Goal: Task Accomplishment & Management: Use online tool/utility

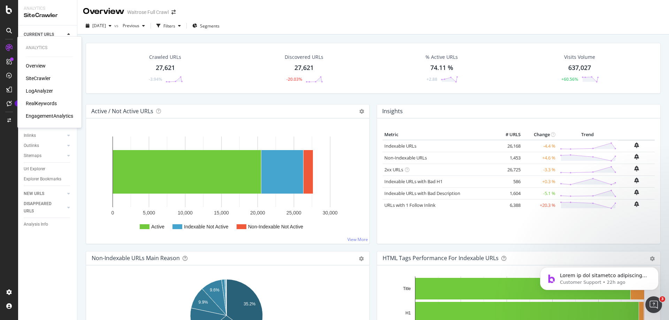
click at [35, 89] on div "LogAnalyzer" at bounding box center [39, 91] width 27 height 7
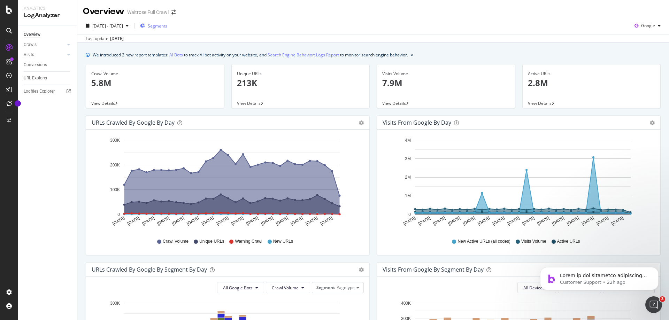
click at [167, 28] on span "Segments" at bounding box center [158, 26] width 20 height 6
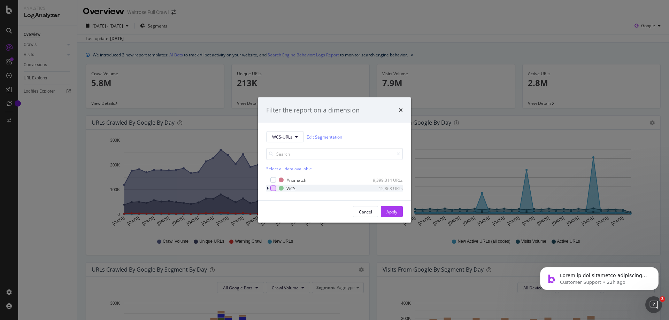
click at [273, 189] on div "modal" at bounding box center [274, 189] width 6 height 6
click at [393, 212] on div "Apply" at bounding box center [392, 212] width 11 height 6
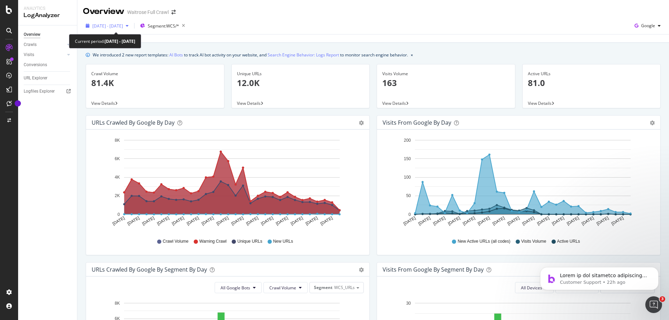
click at [120, 25] on span "[DATE] - [DATE]" at bounding box center [107, 26] width 31 height 6
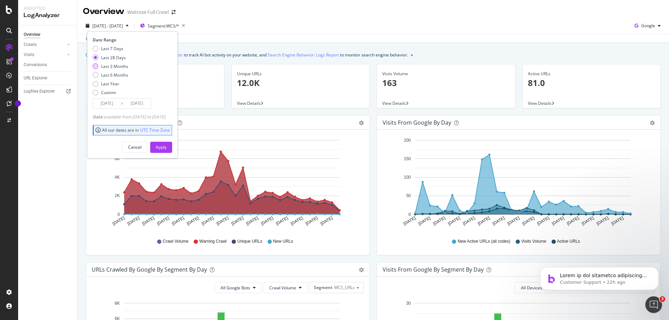
click at [102, 68] on div "Last 3 Months" at bounding box center [114, 66] width 27 height 6
type input "[DATE]"
click at [167, 146] on div "Apply" at bounding box center [161, 147] width 11 height 6
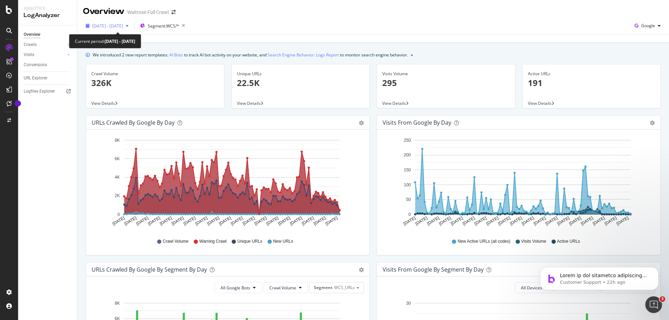
click at [123, 24] on span "[DATE] - [DATE]" at bounding box center [107, 26] width 31 height 6
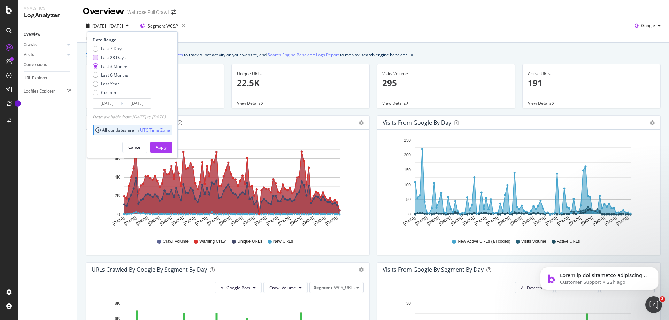
click at [98, 57] on div "Last 28 Days" at bounding box center [96, 58] width 6 height 6
click at [96, 49] on div "Last 7 Days" at bounding box center [96, 49] width 6 height 6
type input "[DATE]"
click at [167, 149] on div "Apply" at bounding box center [161, 147] width 11 height 6
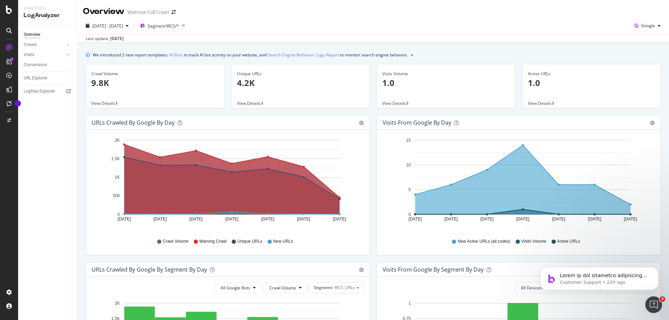
click at [255, 88] on p "4.2K" at bounding box center [301, 83] width 128 height 12
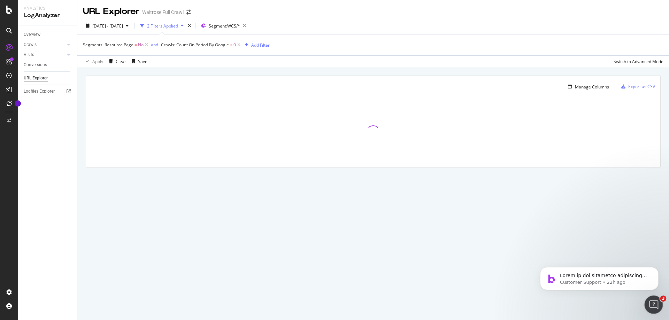
click at [651, 304] on icon "Open Intercom Messenger" at bounding box center [653, 304] width 12 height 12
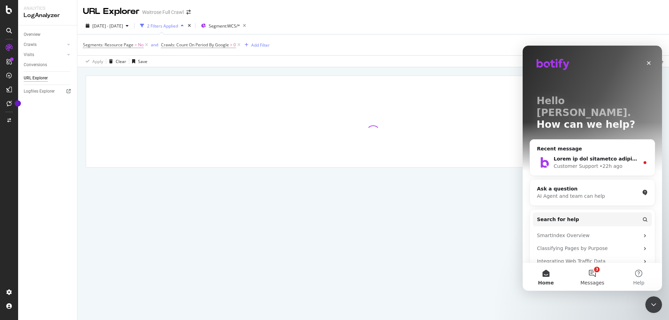
click at [593, 272] on button "3 Messages" at bounding box center [592, 277] width 46 height 28
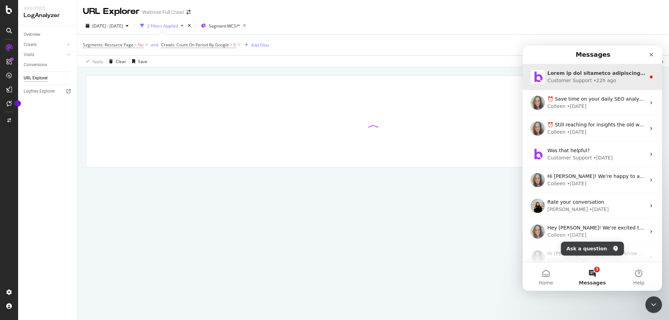
click at [585, 79] on div "Customer Support" at bounding box center [570, 80] width 45 height 7
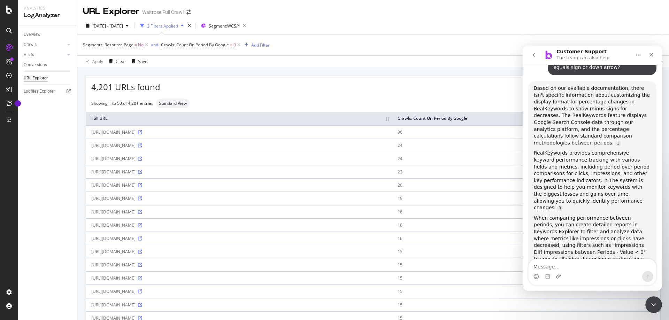
scroll to position [425, 0]
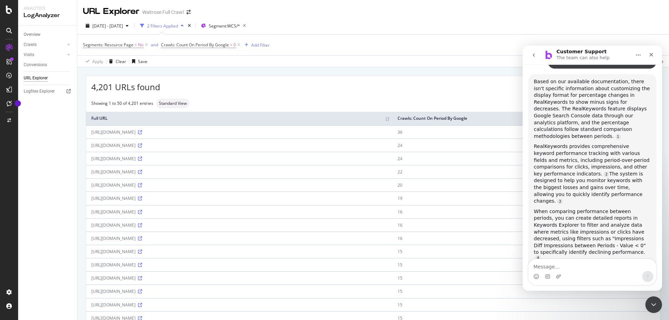
click at [569, 267] on textarea "Message…" at bounding box center [593, 265] width 128 height 12
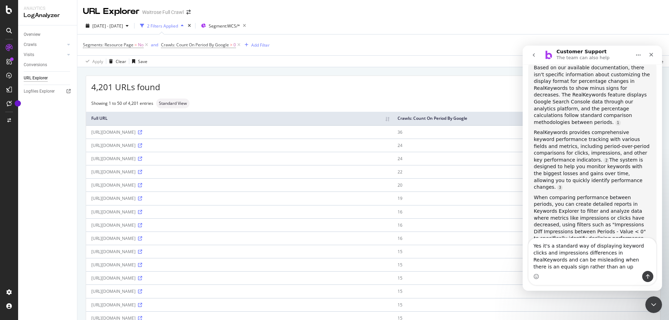
scroll to position [446, 0]
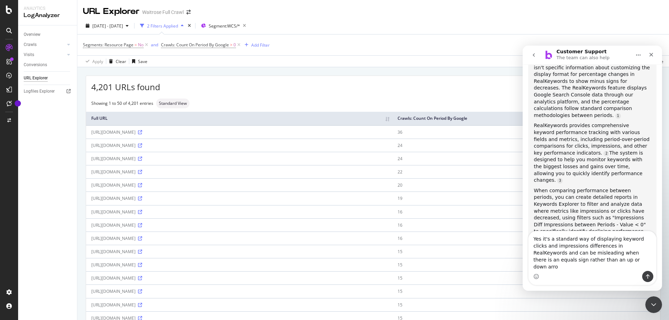
type textarea "Yes it's a standard way of displaying keyword clicks and impressions difference…"
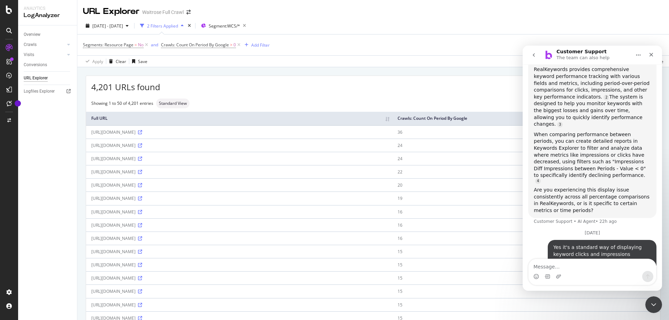
scroll to position [515, 0]
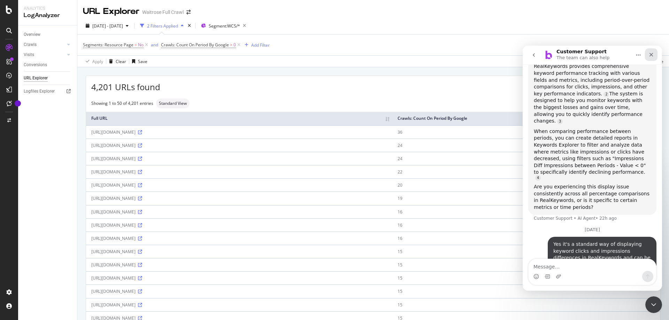
click at [647, 58] on div "Close" at bounding box center [651, 54] width 13 height 13
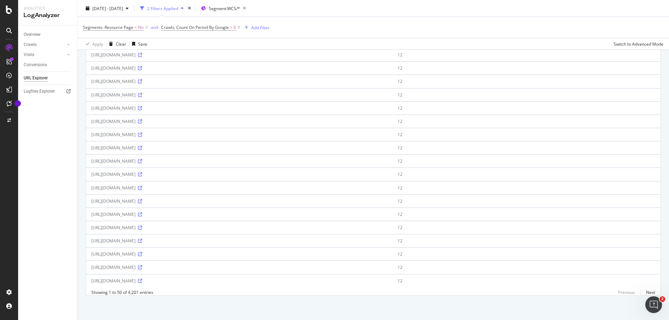
scroll to position [631, 0]
click at [142, 279] on icon at bounding box center [140, 281] width 4 height 4
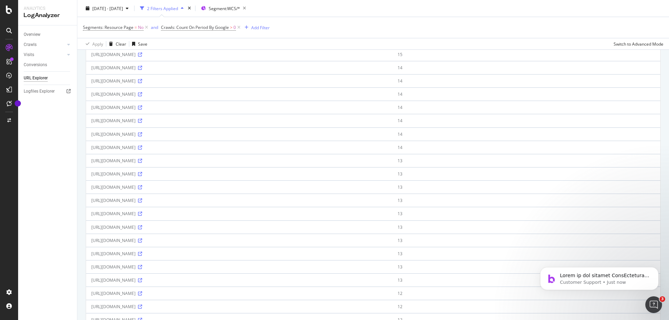
scroll to position [508, 0]
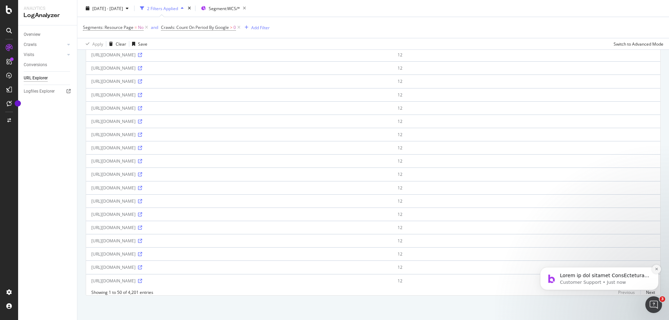
click at [657, 271] on icon "Dismiss notification" at bounding box center [657, 269] width 4 height 4
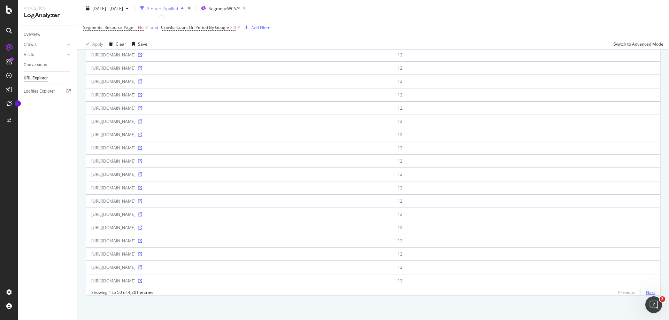
click at [646, 293] on link "Next" at bounding box center [648, 293] width 15 height 10
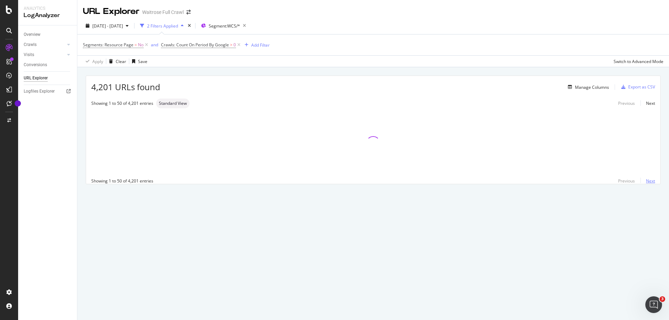
scroll to position [0, 0]
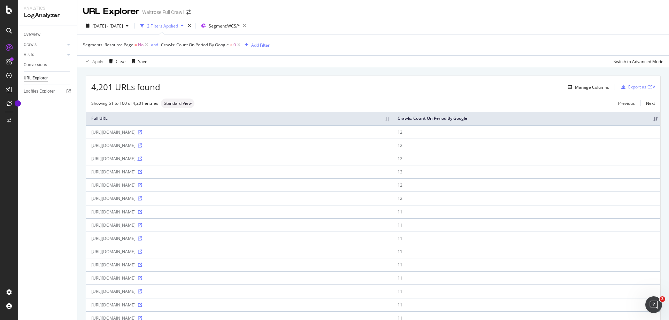
click at [142, 161] on icon at bounding box center [140, 159] width 4 height 4
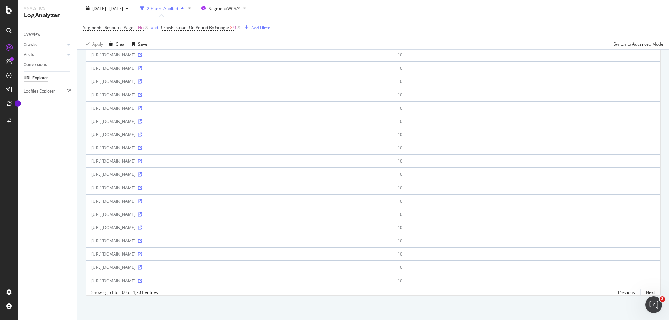
scroll to position [520, 0]
click at [643, 291] on link "Next" at bounding box center [648, 293] width 15 height 10
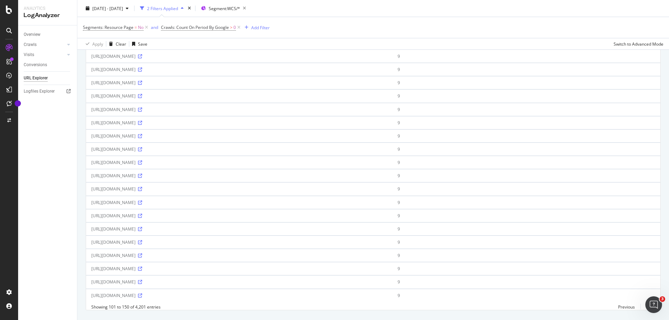
scroll to position [508, 0]
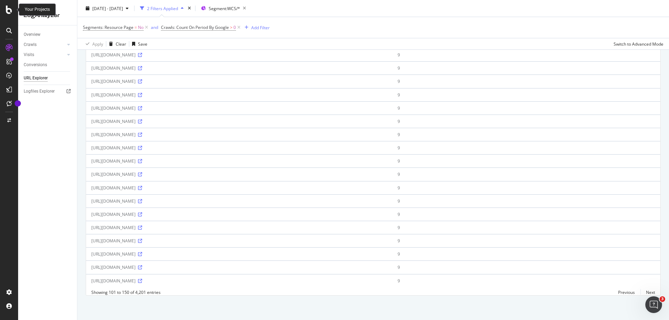
click at [11, 8] on icon at bounding box center [9, 10] width 6 height 8
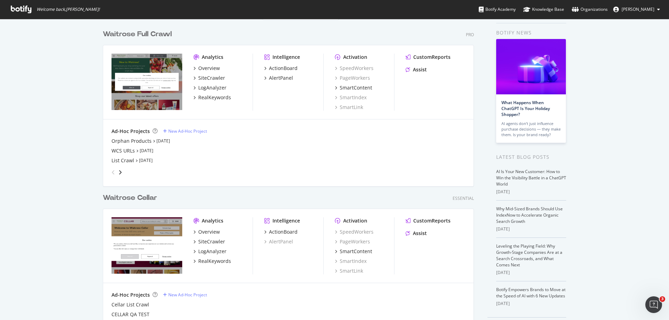
scroll to position [35, 0]
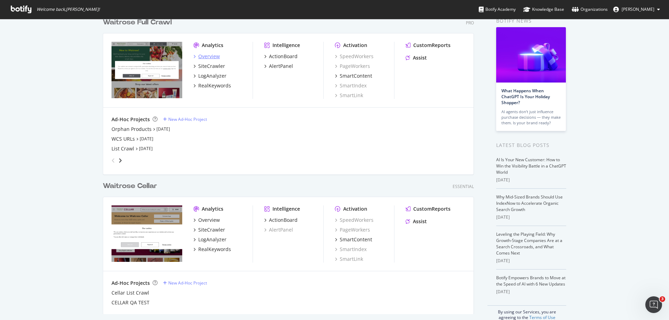
click at [205, 56] on div "Overview" at bounding box center [209, 56] width 22 height 7
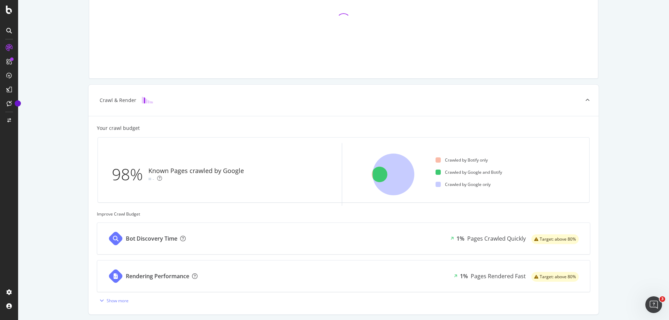
scroll to position [139, 0]
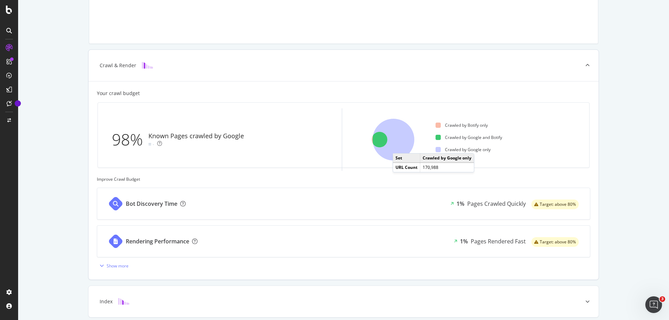
click at [397, 146] on icon at bounding box center [394, 140] width 42 height 42
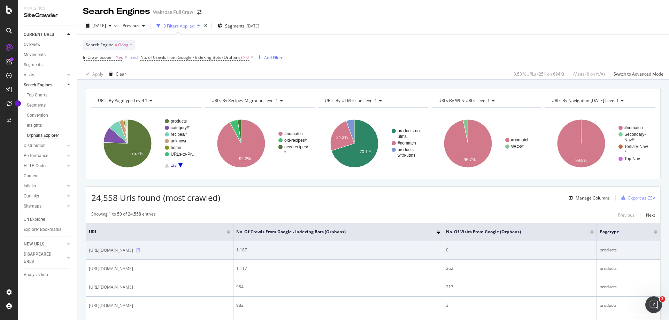
click at [140, 253] on icon at bounding box center [138, 251] width 4 height 4
drag, startPoint x: 97, startPoint y: 260, endPoint x: 89, endPoint y: 253, distance: 10.9
click at [89, 253] on td "[URL][DOMAIN_NAME]" at bounding box center [159, 251] width 147 height 18
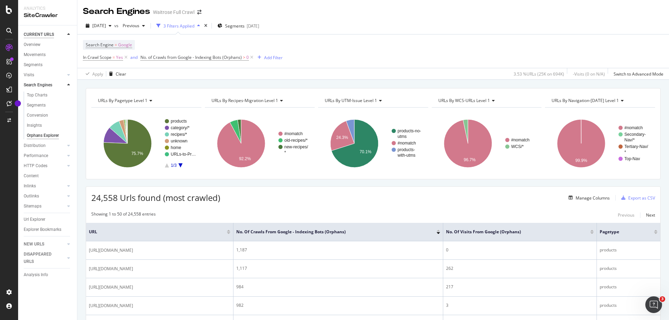
copy span "[URL][DOMAIN_NAME]"
click at [490, 101] on icon at bounding box center [492, 101] width 5 height 4
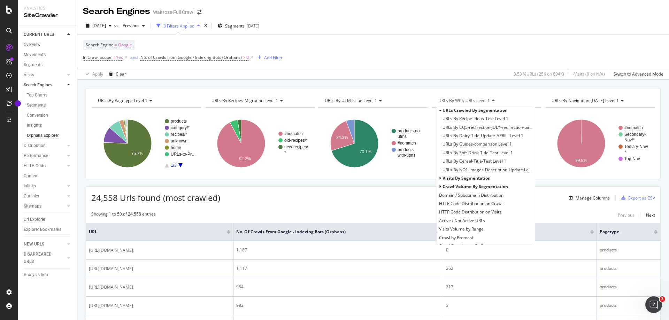
click at [406, 70] on div "Apply Clear 3.53 % URLs ( 25K on 694K ) - Visits ( 0 on N/A ) Switch to Advance…" at bounding box center [373, 74] width 592 height 12
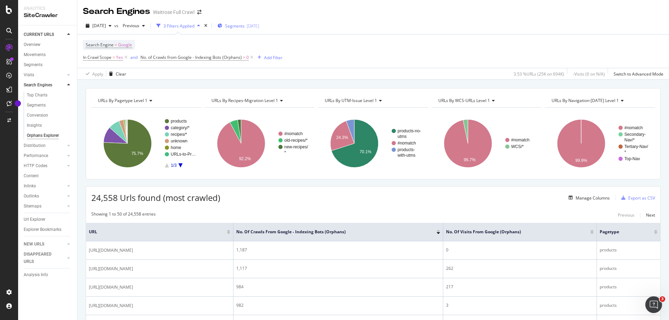
click at [245, 27] on span "Segments" at bounding box center [235, 26] width 20 height 6
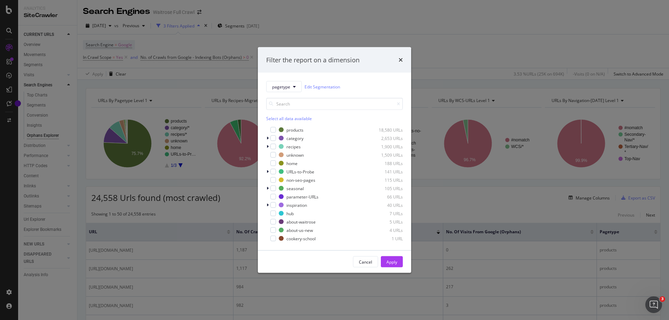
click at [398, 14] on div "Filter the report on a dimension pagetype Edit Segmentation Select all data ava…" at bounding box center [334, 160] width 669 height 320
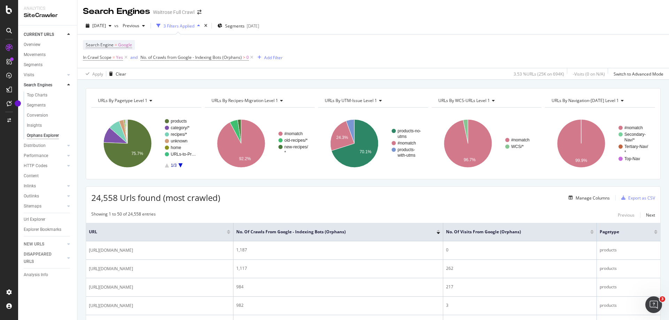
click at [490, 101] on icon at bounding box center [492, 101] width 5 height 4
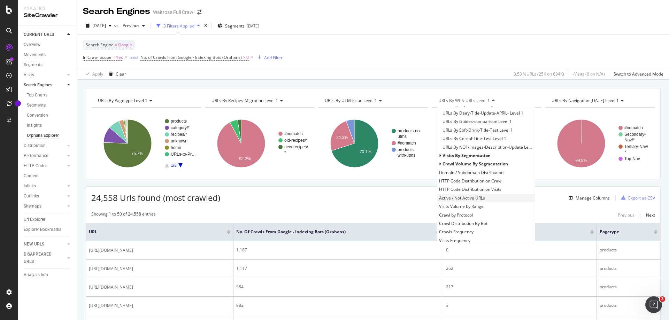
scroll to position [35, 0]
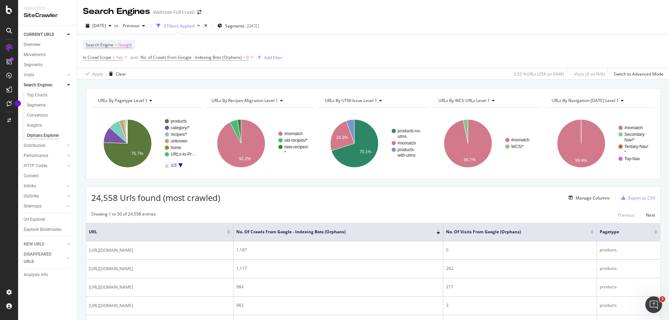
click at [432, 79] on div "Apply Clear 3.53 % URLs ( 25K on 694K ) - Visits ( 0 on N/A ) Switch to Advance…" at bounding box center [373, 74] width 592 height 12
click at [491, 101] on icon at bounding box center [492, 101] width 5 height 4
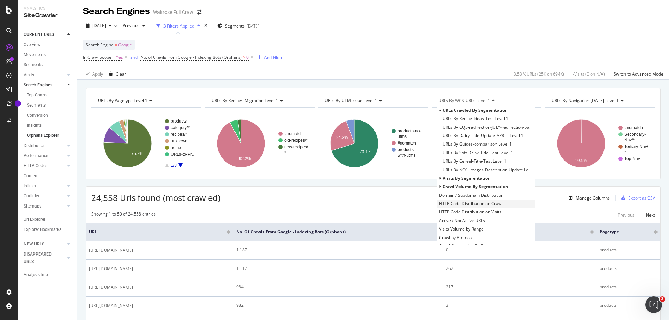
click at [469, 205] on span "HTTP Code Distribution on Crawl" at bounding box center [470, 203] width 63 height 7
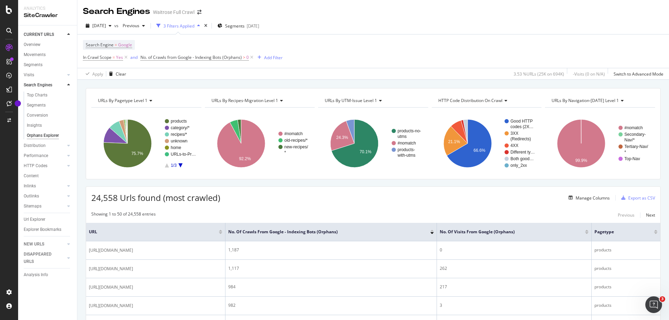
click at [619, 99] on icon at bounding box center [621, 101] width 5 height 4
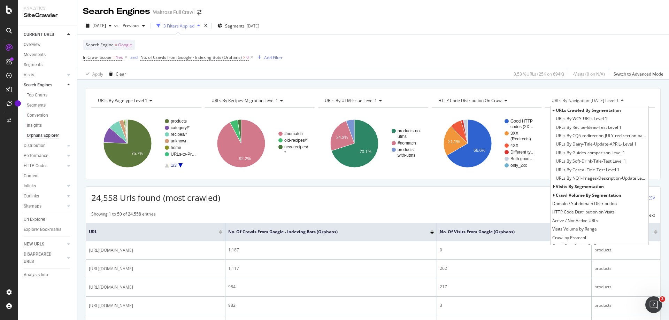
click at [591, 187] on span "Visits by segmentation" at bounding box center [580, 187] width 48 height 6
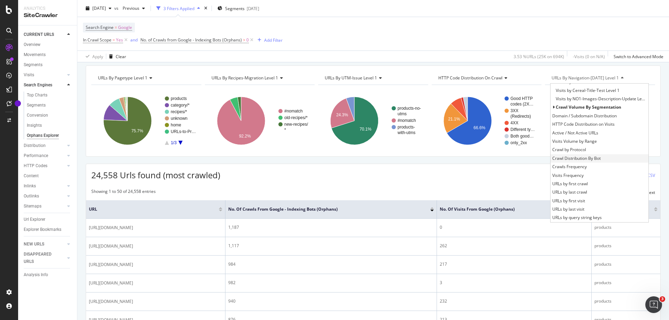
scroll to position [35, 0]
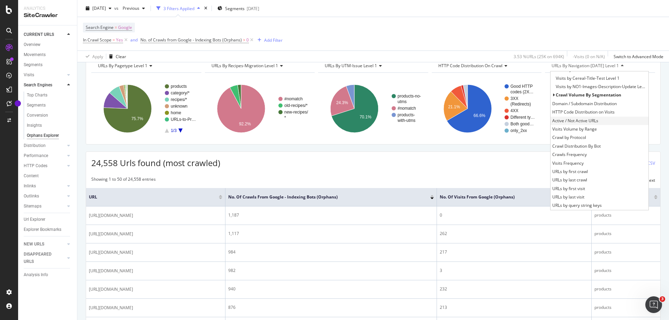
click at [575, 123] on span "Active / Not Active URLs" at bounding box center [576, 120] width 46 height 7
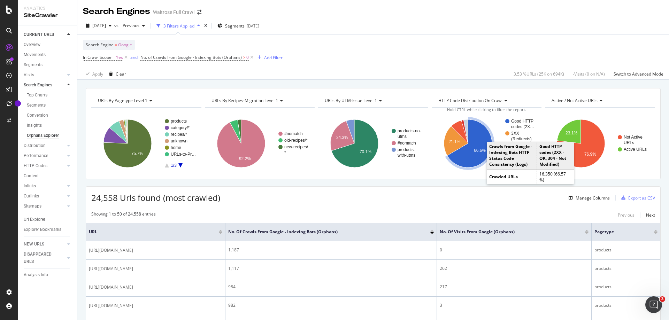
click at [470, 160] on icon "A chart." at bounding box center [469, 144] width 45 height 48
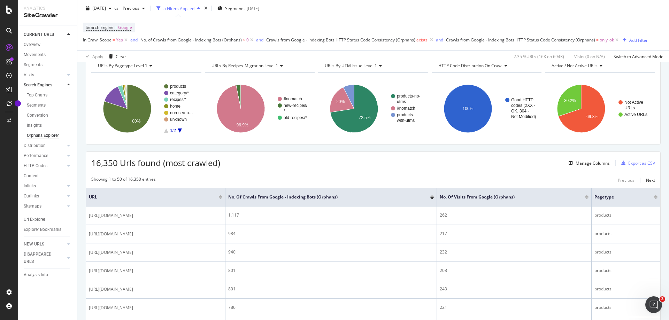
scroll to position [70, 0]
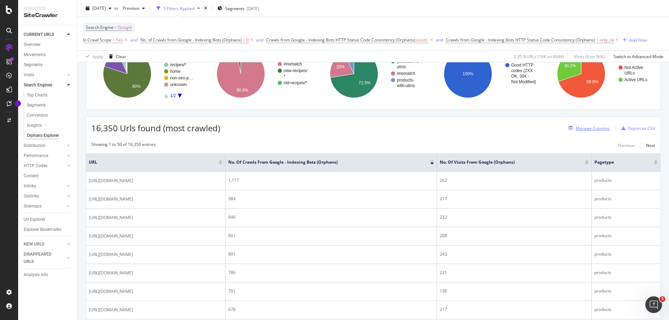
click at [586, 127] on div "Manage Columns" at bounding box center [593, 129] width 34 height 6
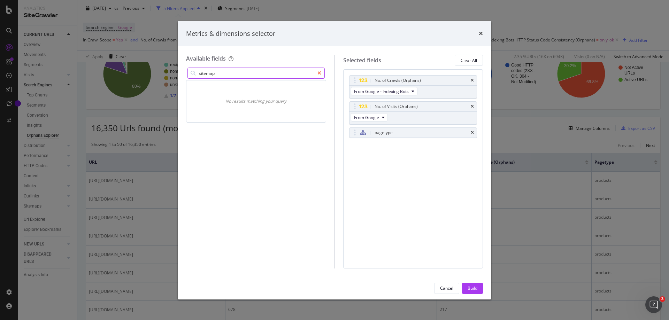
type input "sitemap"
click at [320, 71] on icon "modal" at bounding box center [320, 73] width 4 height 5
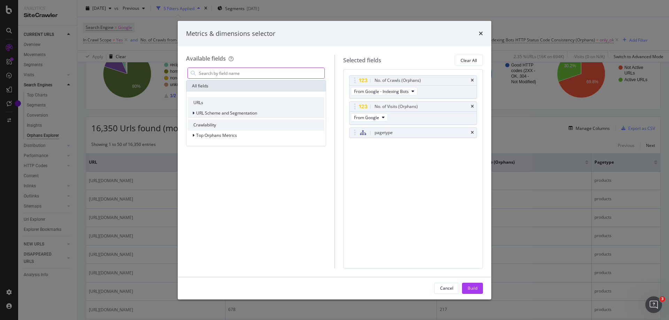
click at [192, 113] on icon "modal" at bounding box center [193, 113] width 2 height 4
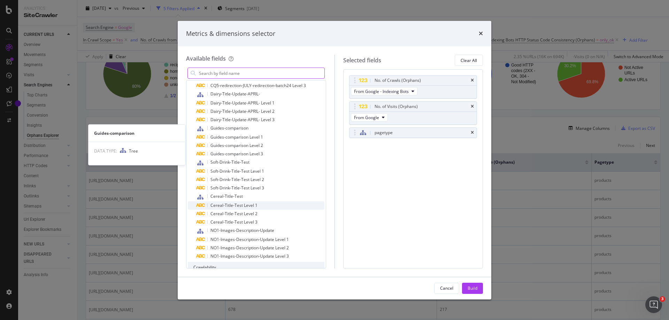
scroll to position [355, 0]
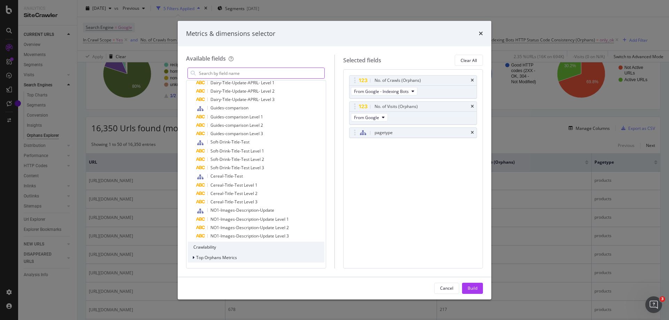
click at [195, 258] on div "modal" at bounding box center [194, 258] width 4 height 7
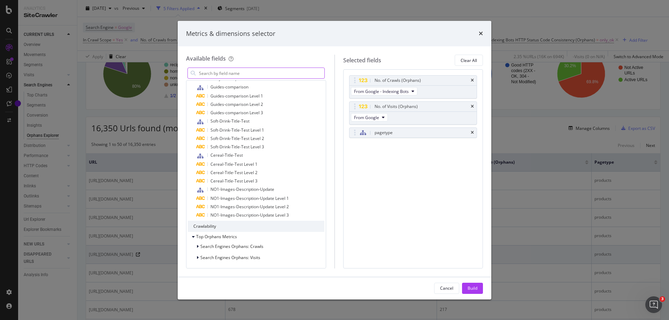
click at [448, 286] on div "Cancel" at bounding box center [446, 289] width 13 height 6
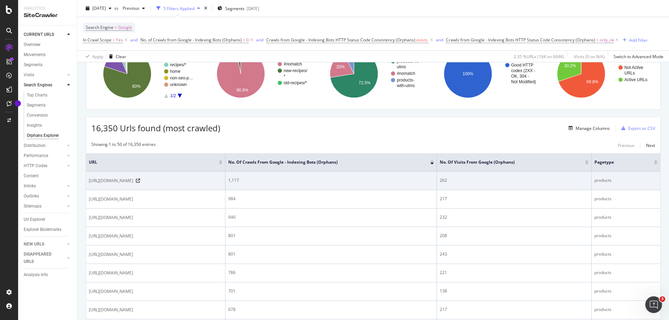
drag, startPoint x: 196, startPoint y: 190, endPoint x: 89, endPoint y: 182, distance: 106.6
click at [89, 182] on span "[URL][DOMAIN_NAME]" at bounding box center [111, 180] width 44 height 7
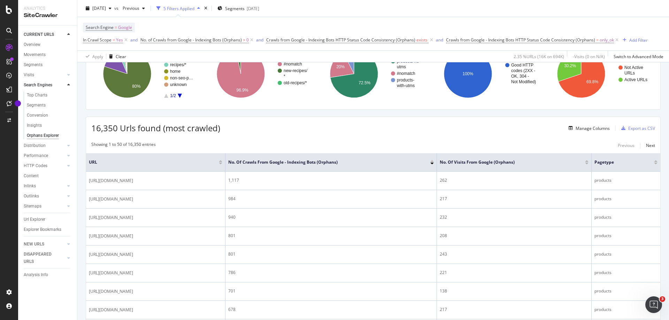
copy span "[URL][DOMAIN_NAME]"
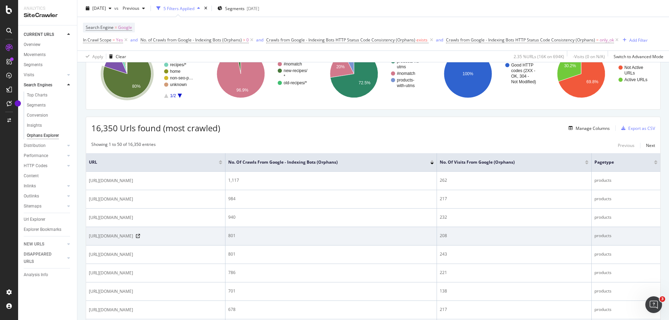
click at [332, 246] on td "801" at bounding box center [332, 236] width 212 height 18
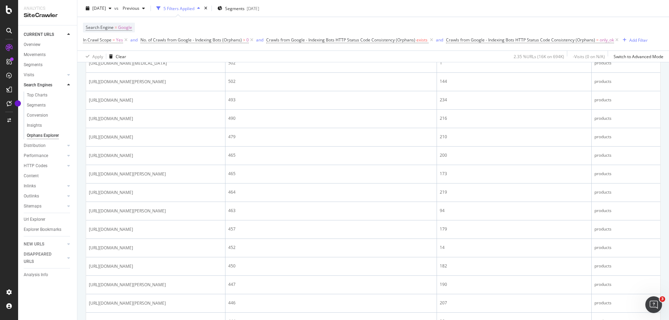
scroll to position [732, 0]
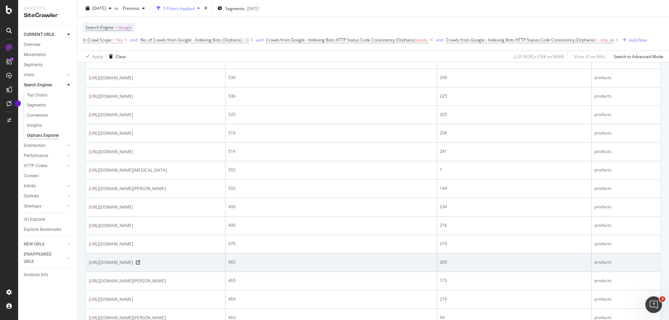
scroll to position [558, 0]
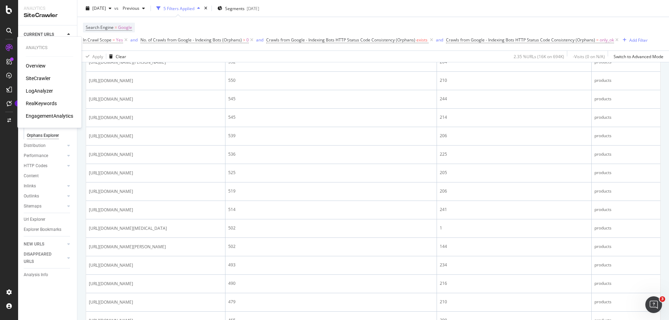
click at [33, 77] on div "SiteCrawler" at bounding box center [38, 78] width 25 height 7
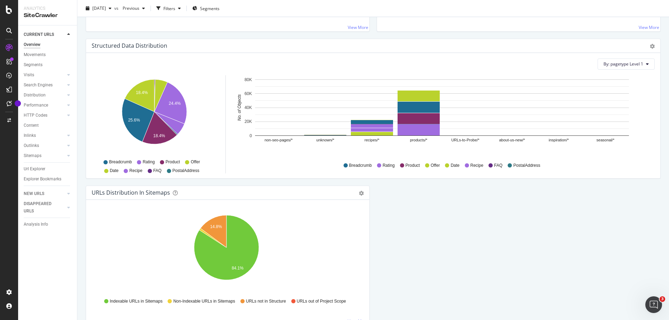
scroll to position [670, 0]
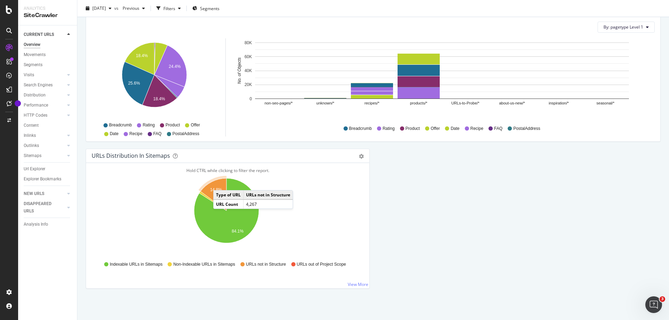
click at [220, 183] on icon "A chart." at bounding box center [213, 195] width 26 height 32
click at [218, 195] on icon "A chart." at bounding box center [213, 195] width 26 height 32
click at [360, 285] on link "View More" at bounding box center [358, 285] width 21 height 6
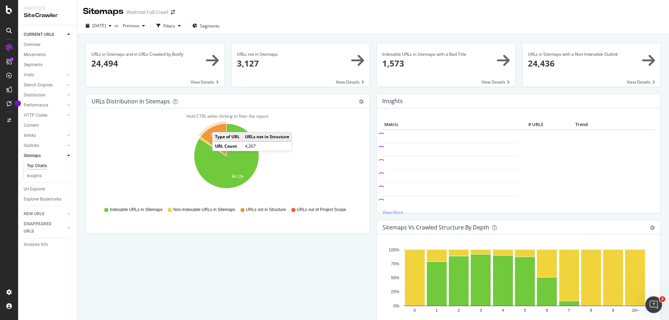
click at [219, 125] on icon "A chart." at bounding box center [213, 140] width 26 height 32
click at [274, 63] on span at bounding box center [301, 65] width 138 height 44
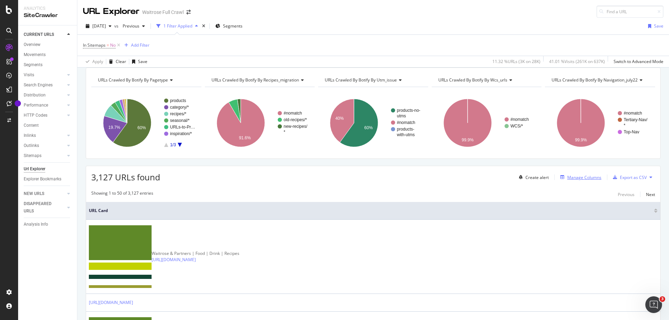
click at [574, 181] on div "Manage Columns" at bounding box center [585, 178] width 34 height 6
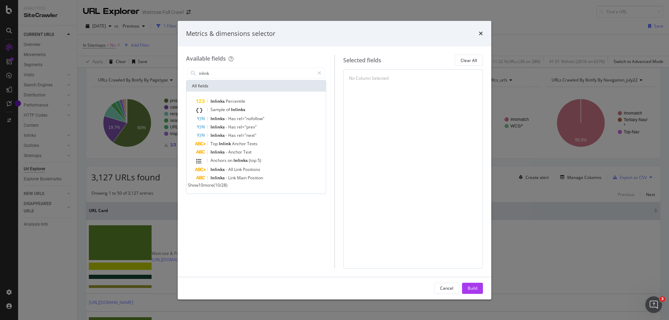
type input "inlink"
click at [211, 188] on span "Show 10 more" at bounding box center [201, 185] width 26 height 6
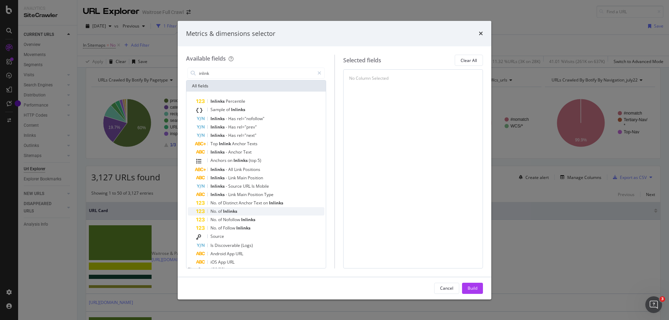
click at [241, 211] on div "No. of Inlinks" at bounding box center [260, 211] width 128 height 8
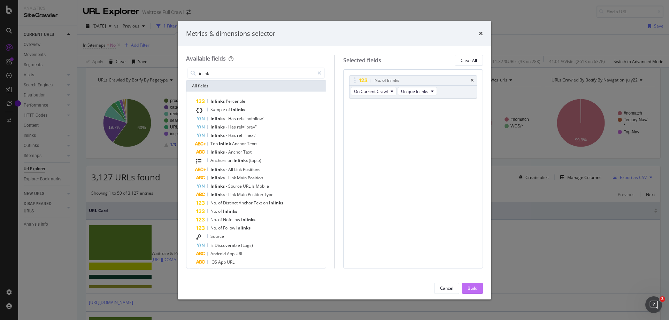
click at [472, 289] on div "Build" at bounding box center [473, 289] width 10 height 6
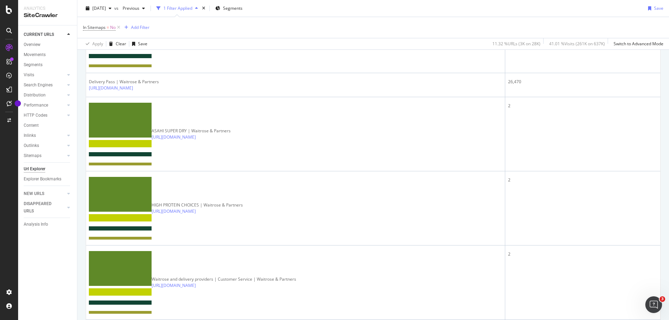
scroll to position [70, 0]
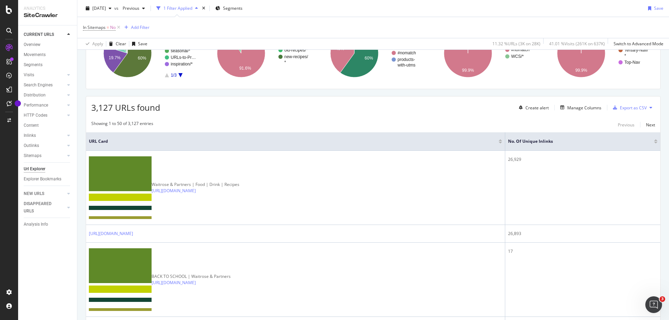
click at [654, 141] on div at bounding box center [655, 140] width 3 height 2
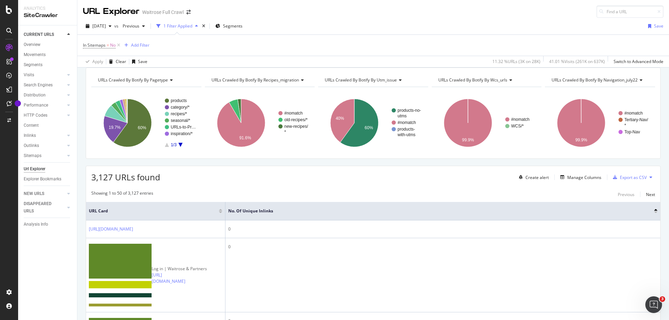
click at [654, 213] on div at bounding box center [655, 213] width 3 height 2
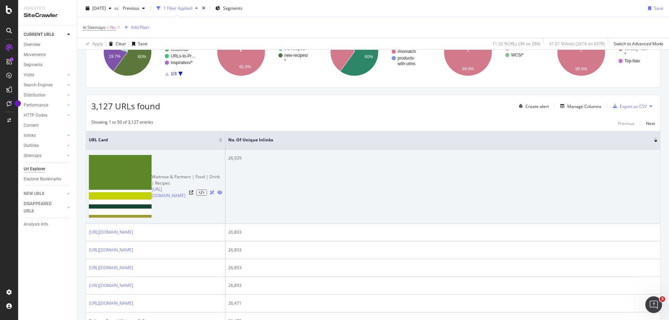
scroll to position [70, 0]
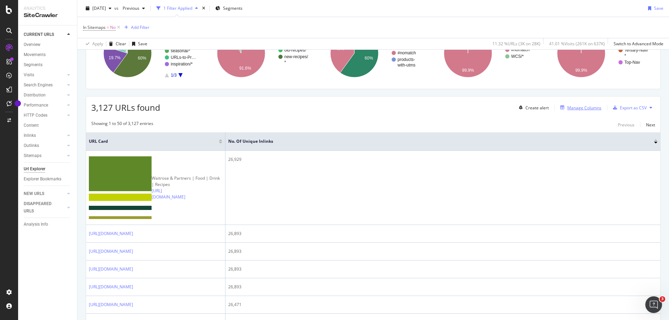
click at [573, 111] on div "Manage Columns" at bounding box center [585, 108] width 34 height 6
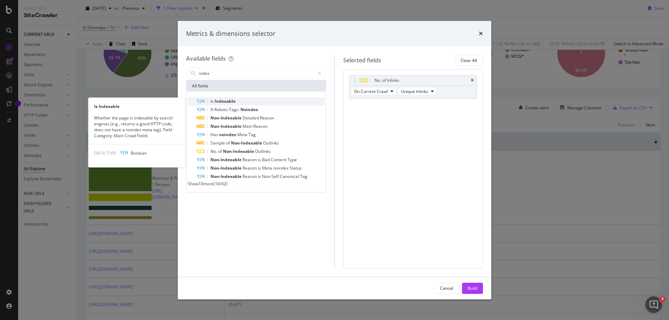
type input "index"
click at [237, 102] on div "Is Indexable" at bounding box center [260, 101] width 128 height 8
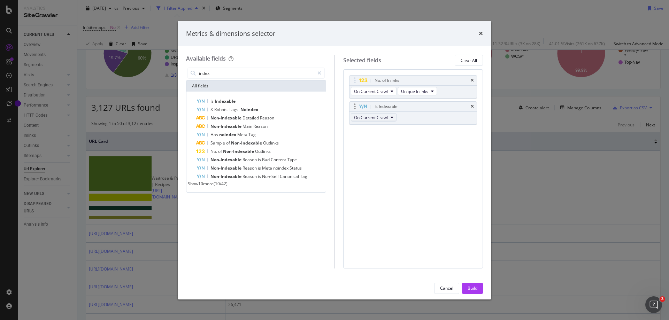
click at [386, 119] on span "On Current Crawl" at bounding box center [371, 118] width 34 height 6
click at [441, 141] on div "No. of Inlinks On Current Crawl Unique Inlinks Is Indexable On Current Crawl Yo…" at bounding box center [413, 168] width 140 height 199
click at [473, 289] on div "Build" at bounding box center [473, 289] width 10 height 6
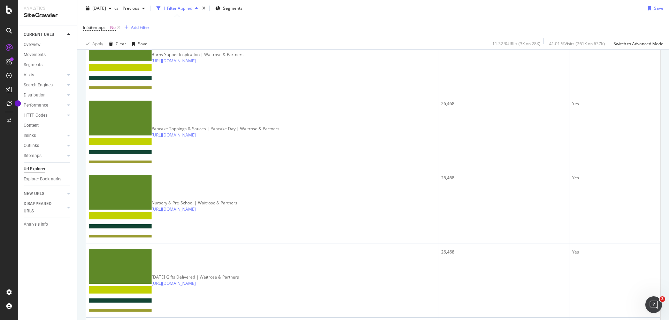
scroll to position [418, 0]
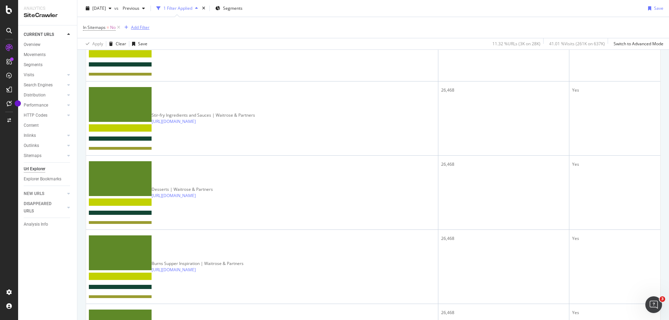
click at [137, 24] on div "Add Filter" at bounding box center [136, 28] width 28 height 8
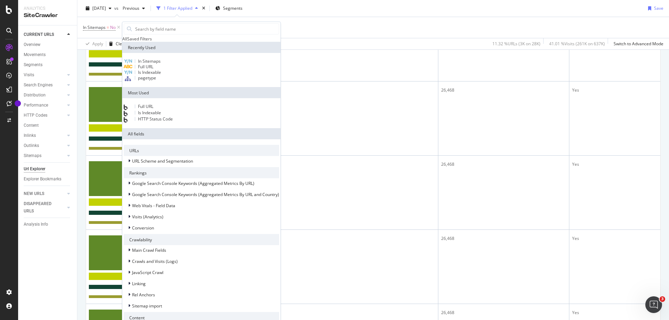
click at [426, 28] on div "In Sitemaps = No Add Filter" at bounding box center [373, 27] width 581 height 21
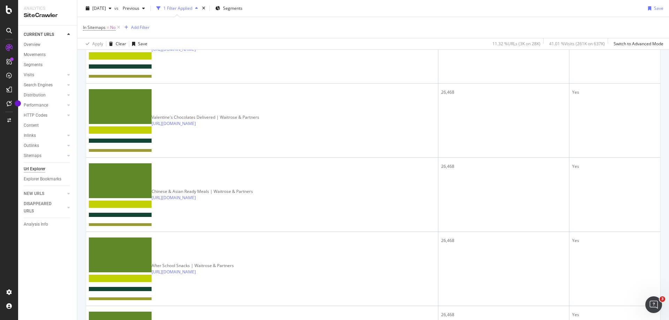
scroll to position [0, 0]
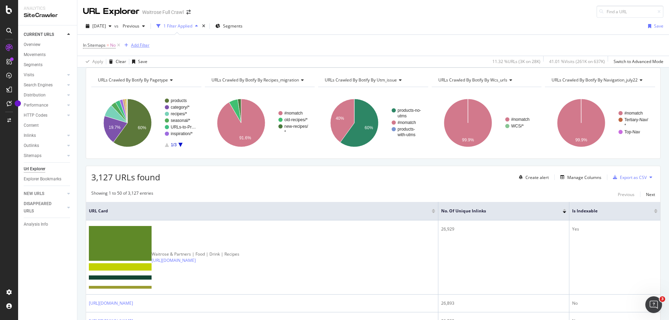
click at [141, 44] on div "Add Filter" at bounding box center [140, 45] width 18 height 6
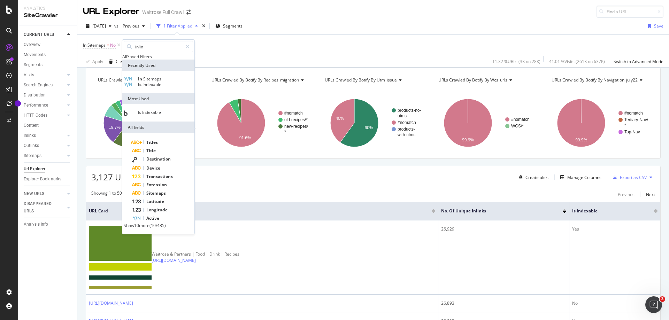
type input "inlink"
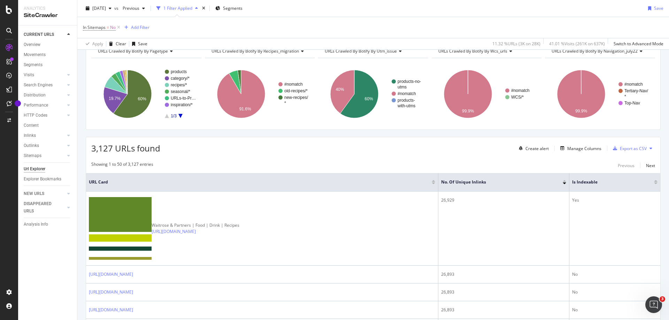
scroll to position [35, 0]
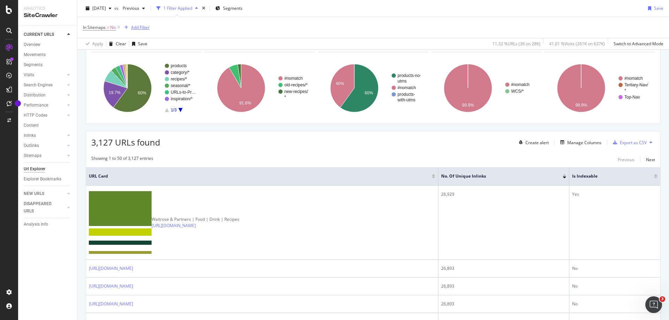
click at [139, 23] on button "Add Filter" at bounding box center [136, 27] width 28 height 8
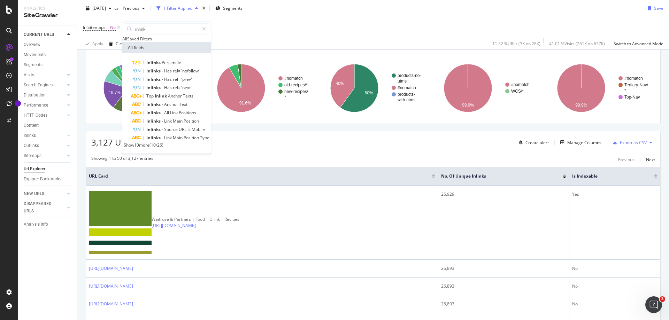
click at [137, 148] on span "Show 10 more" at bounding box center [137, 145] width 26 height 6
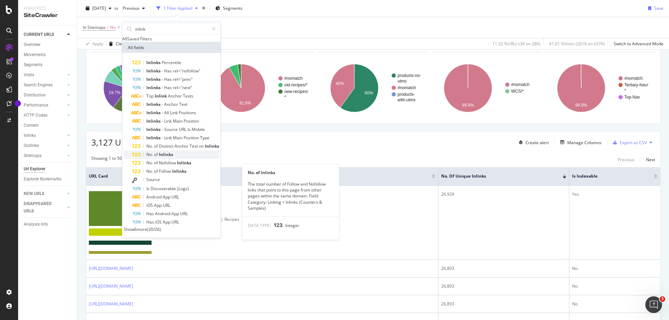
click at [175, 159] on div "No. of Inlinks" at bounding box center [175, 155] width 87 height 8
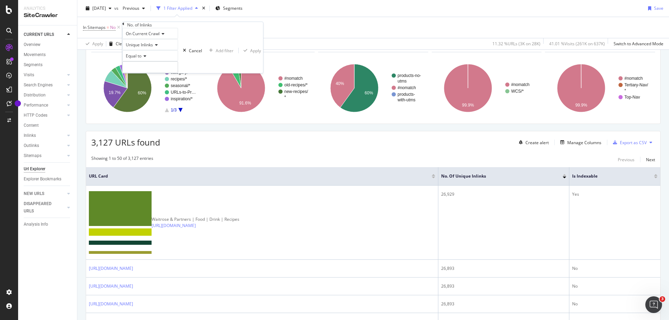
click at [142, 59] on span "Equal to" at bounding box center [134, 56] width 16 height 6
click at [150, 98] on span "Greater than" at bounding box center [136, 95] width 25 height 6
click at [148, 73] on input "number" at bounding box center [150, 67] width 56 height 12
type input "0"
click at [239, 54] on button "Apply" at bounding box center [251, 50] width 24 height 7
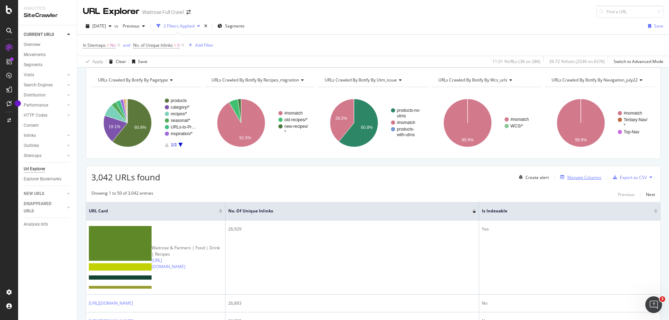
click at [584, 181] on div "Manage Columns" at bounding box center [585, 178] width 34 height 6
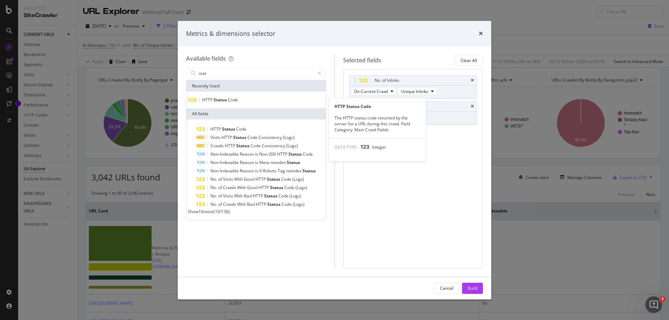
type input "stat"
click at [222, 97] on div "HTTP Status Code" at bounding box center [256, 100] width 137 height 6
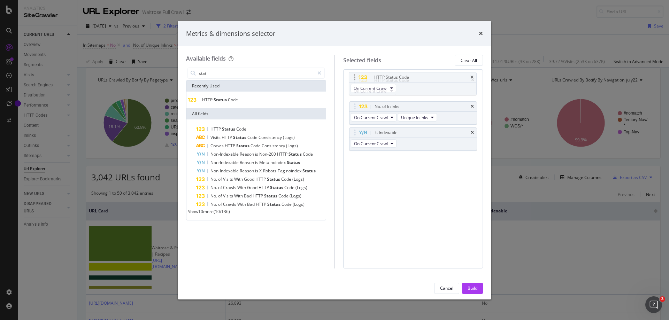
drag, startPoint x: 354, startPoint y: 132, endPoint x: 354, endPoint y: 77, distance: 55.4
click at [354, 77] on body "Analytics SiteCrawler CURRENT URLS Overview Movements Segments Visits Analysis …" at bounding box center [334, 160] width 669 height 320
drag, startPoint x: 352, startPoint y: 131, endPoint x: 357, endPoint y: 112, distance: 19.7
click at [357, 102] on body "Analytics SiteCrawler CURRENT URLS Overview Movements Segments Visits Analysis …" at bounding box center [334, 160] width 669 height 320
click at [476, 290] on div "Build" at bounding box center [473, 289] width 10 height 6
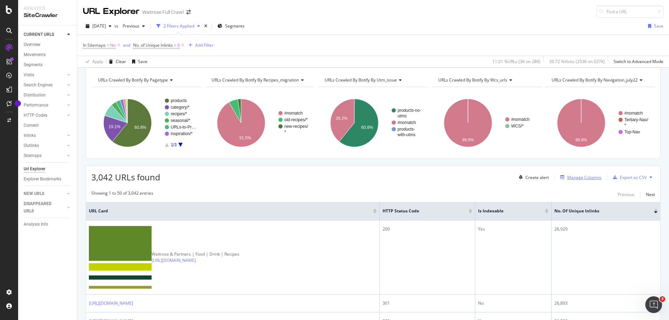
click at [577, 181] on div "Manage Columns" at bounding box center [585, 178] width 34 height 6
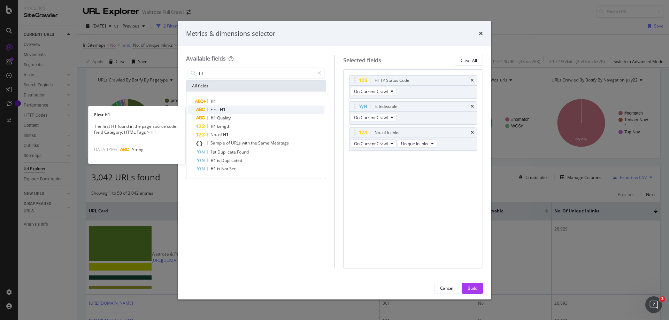
type input "h1"
click at [225, 111] on span "H1" at bounding box center [223, 110] width 6 height 6
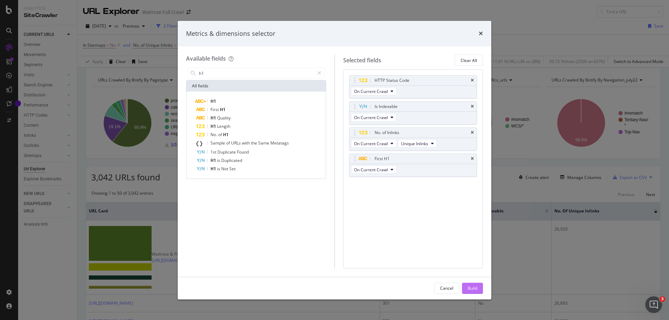
click at [473, 287] on div "Build" at bounding box center [473, 289] width 10 height 6
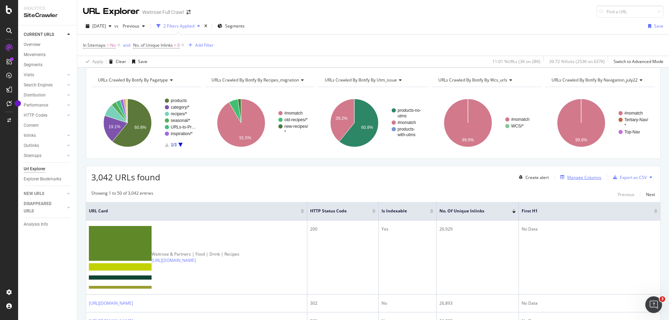
click at [584, 181] on div "Manage Columns" at bounding box center [585, 178] width 34 height 6
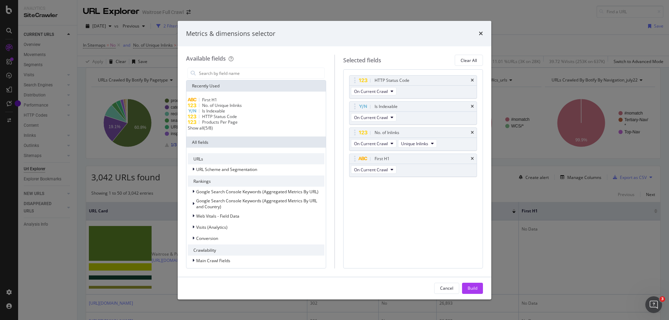
click at [203, 131] on div "Show all" at bounding box center [196, 128] width 16 height 6
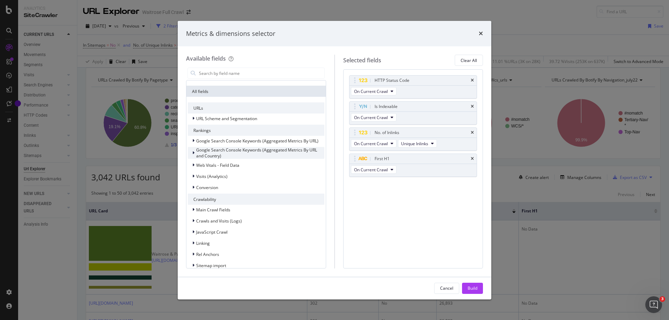
scroll to position [70, 0]
click at [193, 119] on icon "modal" at bounding box center [193, 116] width 2 height 4
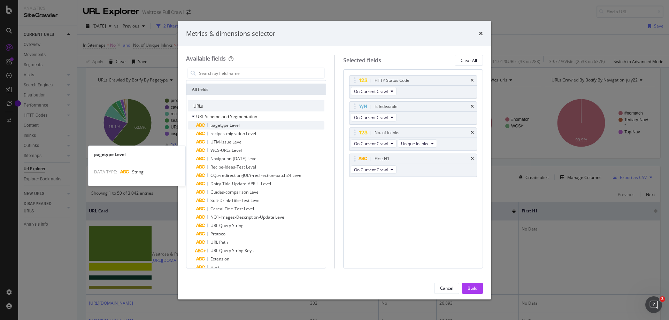
click at [251, 130] on div "pagetype Level" at bounding box center [260, 125] width 128 height 8
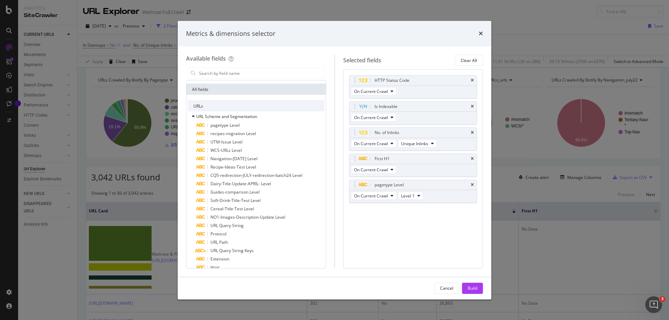
click at [473, 287] on div "Build" at bounding box center [473, 289] width 10 height 6
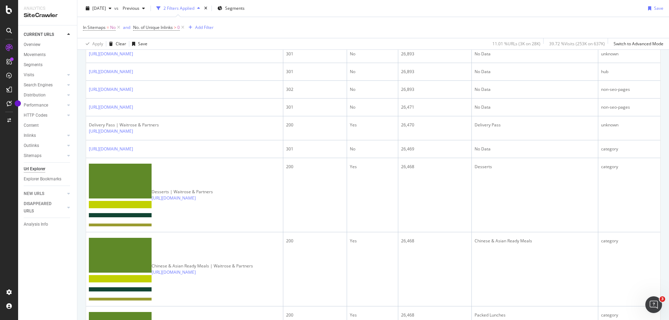
scroll to position [23, 0]
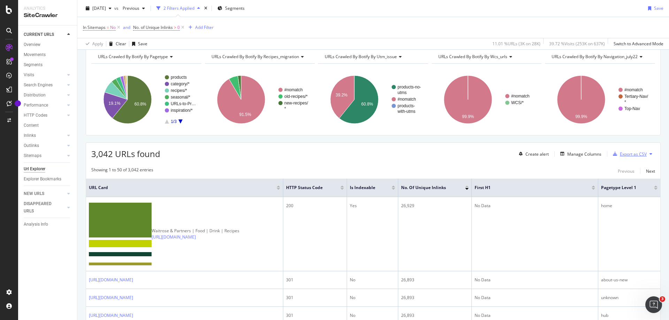
click at [630, 157] on div "Export as CSV" at bounding box center [633, 154] width 27 height 6
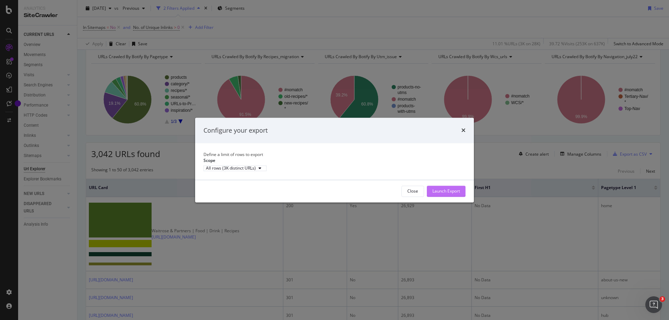
click at [446, 194] on div "Launch Export" at bounding box center [447, 191] width 28 height 6
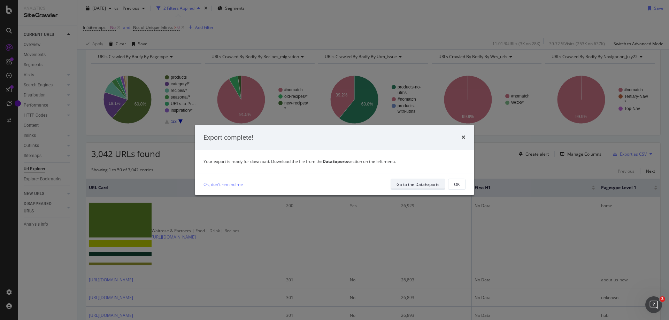
click at [421, 184] on div "Go to the DataExports" at bounding box center [418, 185] width 43 height 6
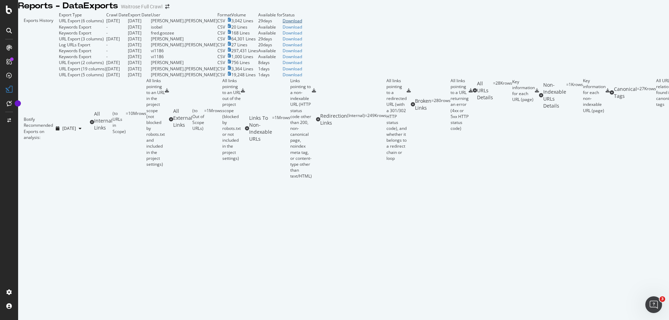
click at [302, 24] on div "Download" at bounding box center [293, 21] width 20 height 6
